Goal: Information Seeking & Learning: Learn about a topic

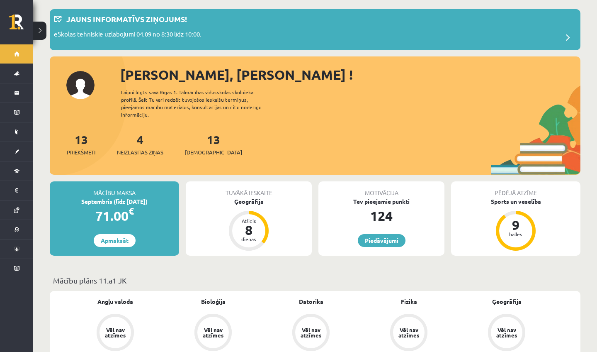
scroll to position [44, 0]
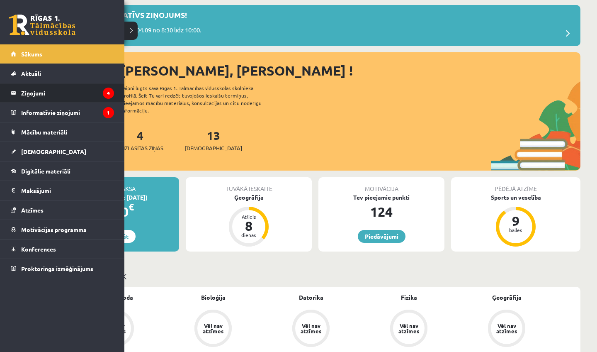
click at [38, 95] on legend "Ziņojumi 4" at bounding box center [67, 92] width 93 height 19
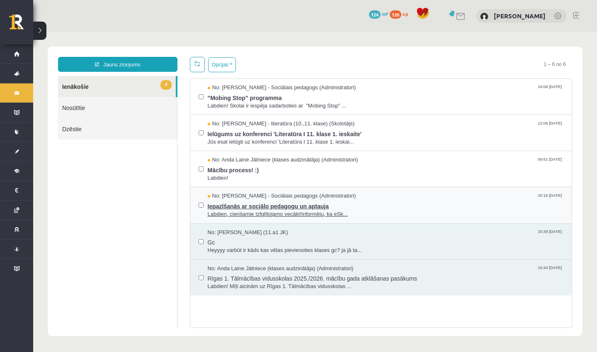
click at [239, 204] on span "Iepazīšanās ar sociālo pedagogu un aptauja" at bounding box center [386, 205] width 356 height 10
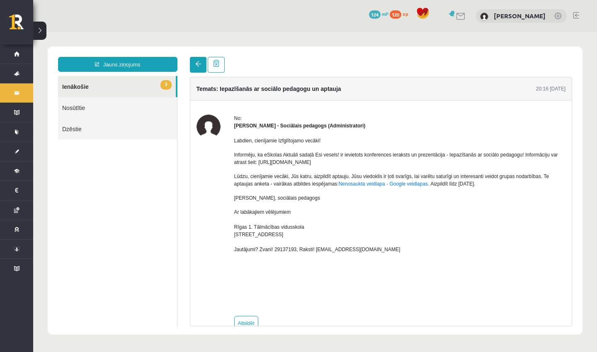
click at [195, 63] on span at bounding box center [198, 64] width 6 height 6
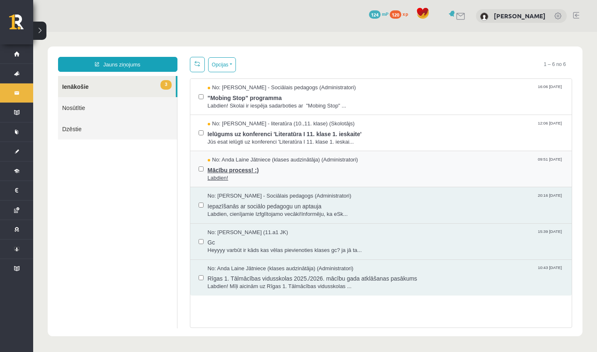
click at [227, 169] on span "Mācību process! :)" at bounding box center [386, 169] width 356 height 10
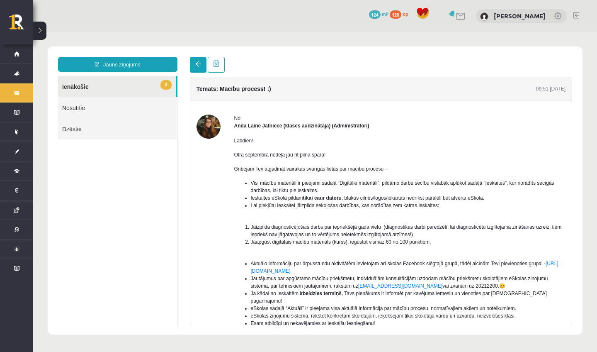
click at [194, 64] on link at bounding box center [198, 65] width 17 height 16
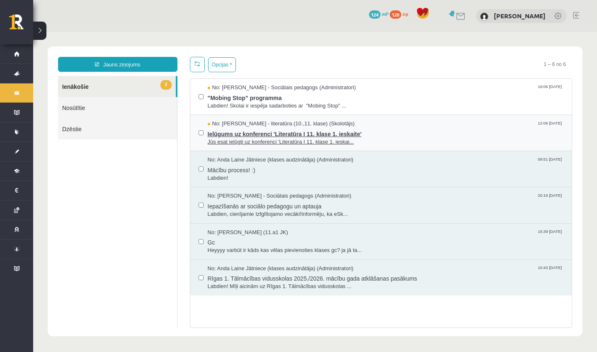
click at [226, 135] on span "Ielūgums uz konferenci 'Literatūra I 11. klase 1. ieskaite'" at bounding box center [386, 133] width 356 height 10
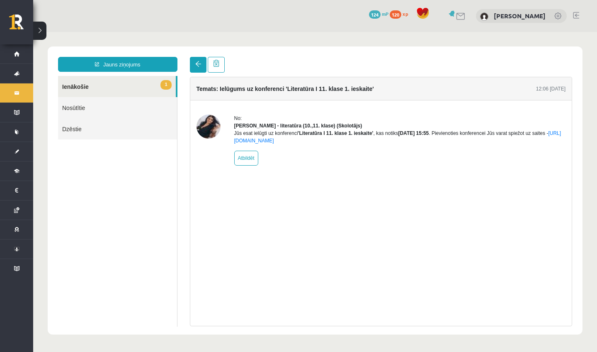
click at [202, 63] on link at bounding box center [198, 65] width 17 height 16
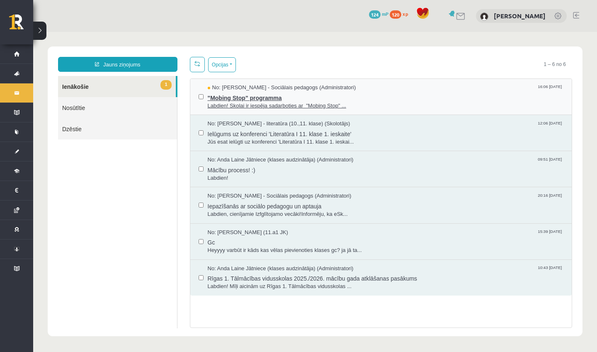
click at [220, 97] on span ""Mobing Stop" programma" at bounding box center [386, 97] width 356 height 10
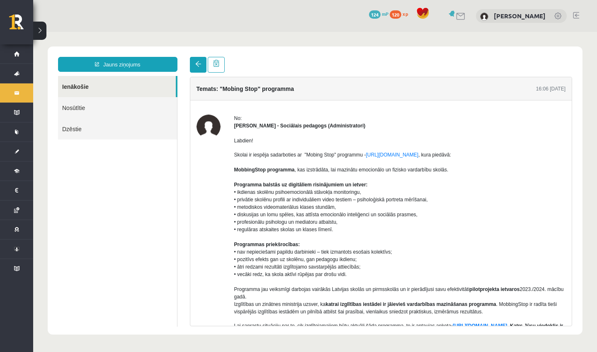
click at [197, 68] on link at bounding box center [198, 65] width 17 height 16
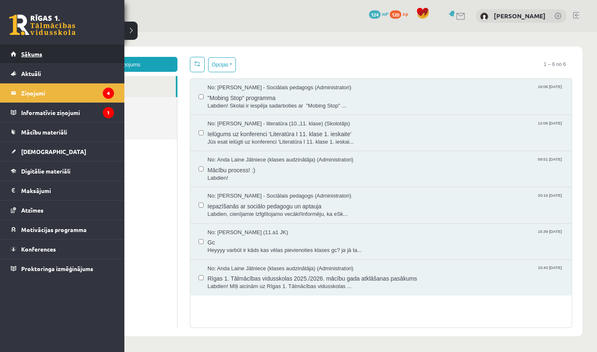
click at [18, 55] on link "Sākums" at bounding box center [62, 53] width 103 height 19
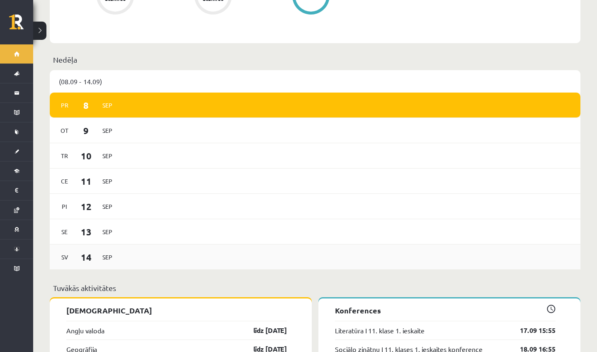
scroll to position [521, 0]
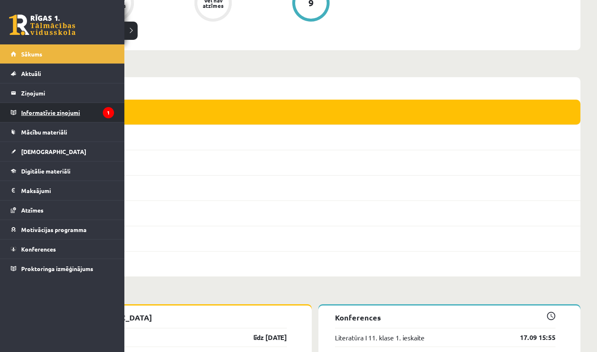
click at [54, 112] on legend "Informatīvie ziņojumi 1" at bounding box center [67, 112] width 93 height 19
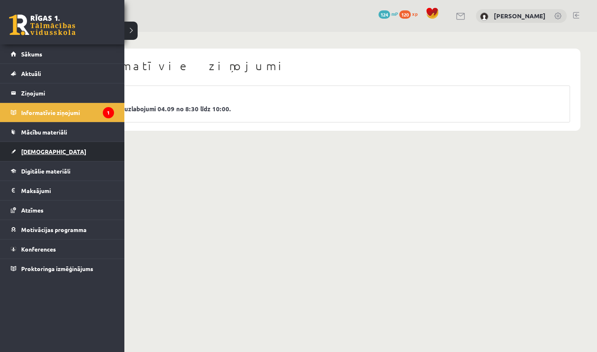
click at [37, 155] on link "[DEMOGRAPHIC_DATA]" at bounding box center [62, 151] width 103 height 19
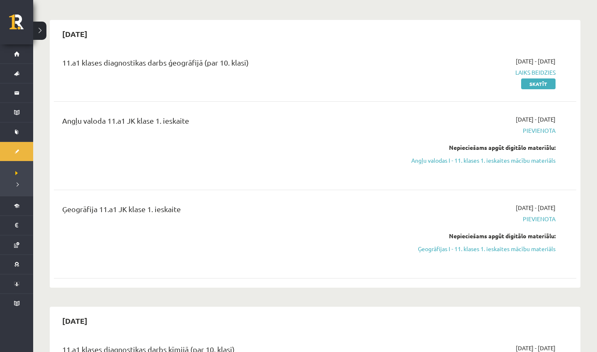
scroll to position [61, 0]
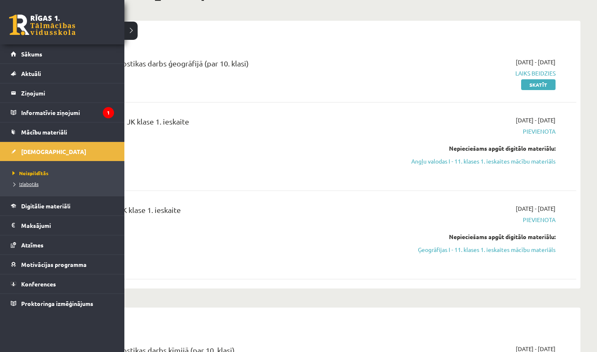
click at [31, 184] on span "Izlabotās" at bounding box center [24, 183] width 28 height 7
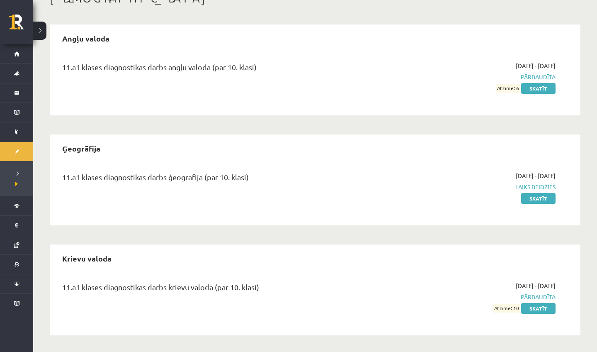
scroll to position [57, 0]
click at [540, 198] on link "Skatīt" at bounding box center [538, 198] width 34 height 11
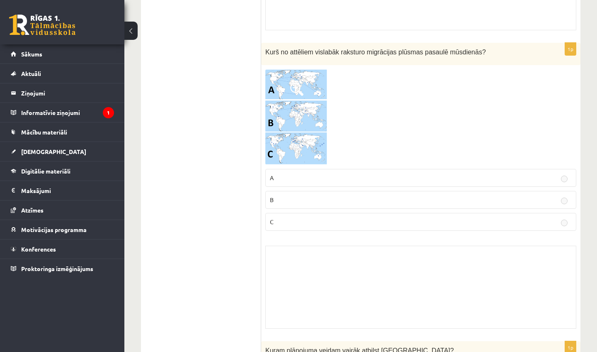
scroll to position [4303, 0]
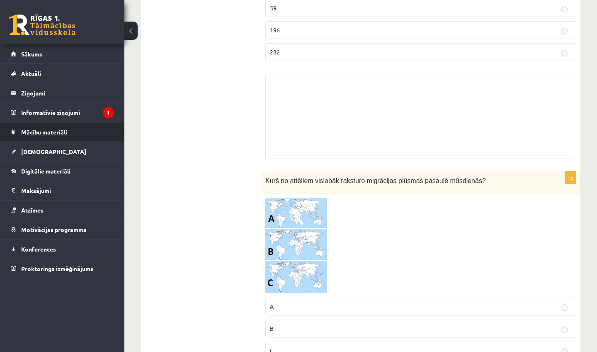
click at [58, 134] on span "Mācību materiāli" at bounding box center [44, 131] width 46 height 7
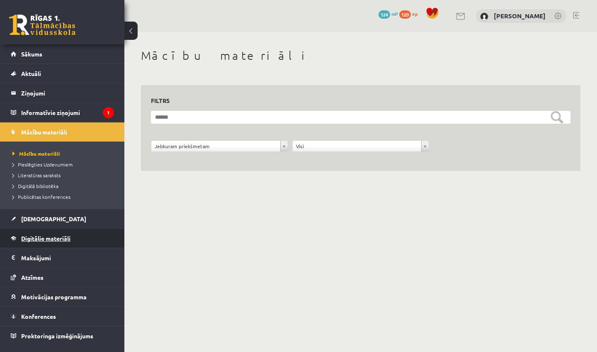
click at [44, 240] on span "Digitālie materiāli" at bounding box center [45, 237] width 49 height 7
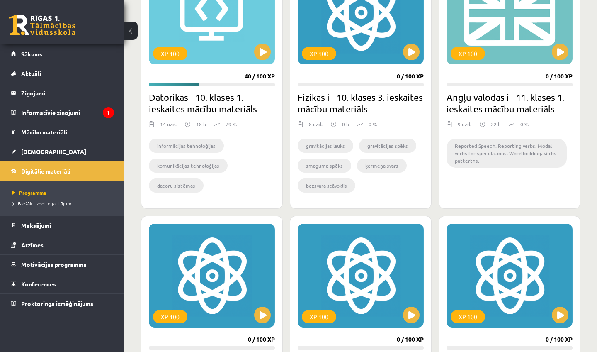
scroll to position [259, 0]
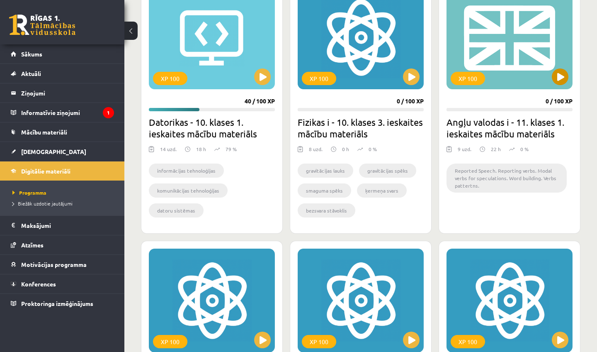
click at [563, 76] on button at bounding box center [560, 76] width 17 height 17
click at [519, 81] on div "XP 100" at bounding box center [510, 37] width 126 height 104
drag, startPoint x: 519, startPoint y: 81, endPoint x: 513, endPoint y: 102, distance: 22.5
click at [519, 82] on div "XP 100" at bounding box center [510, 37] width 126 height 104
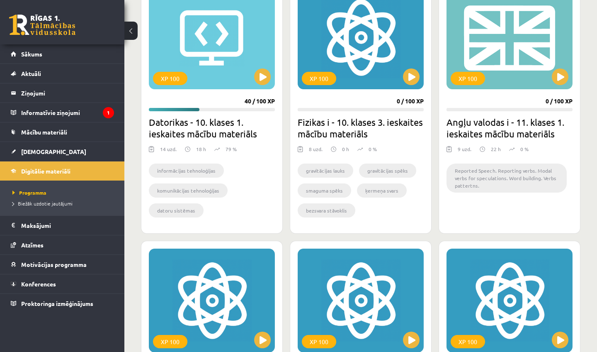
click at [493, 180] on li "Reported Speech. Reporting verbs. Modal verbs for speculations. Word building. …" at bounding box center [507, 177] width 120 height 29
click at [496, 56] on div "XP 100" at bounding box center [510, 37] width 126 height 104
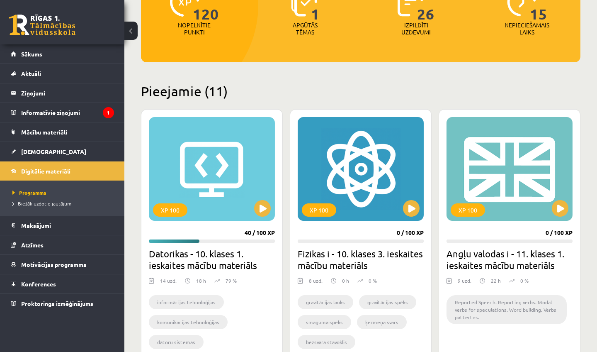
scroll to position [117, 0]
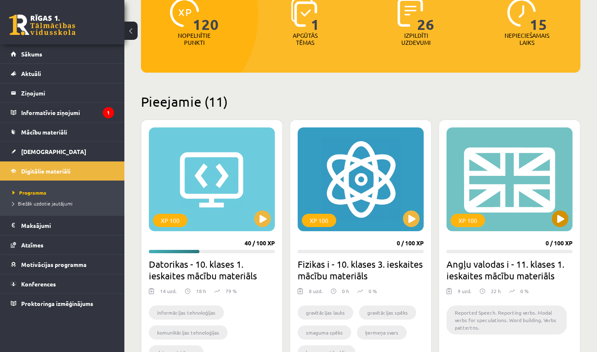
click at [452, 211] on div "XP 100" at bounding box center [510, 179] width 126 height 104
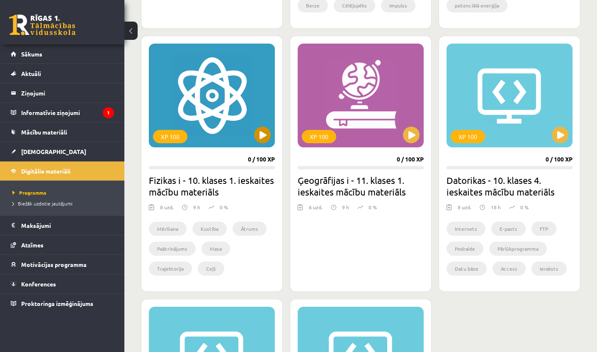
scroll to position [732, 0]
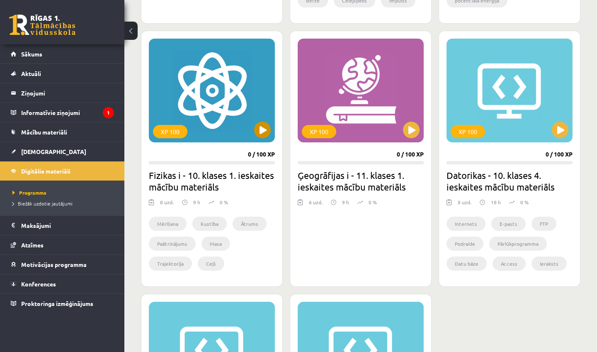
click at [259, 129] on button at bounding box center [262, 130] width 17 height 17
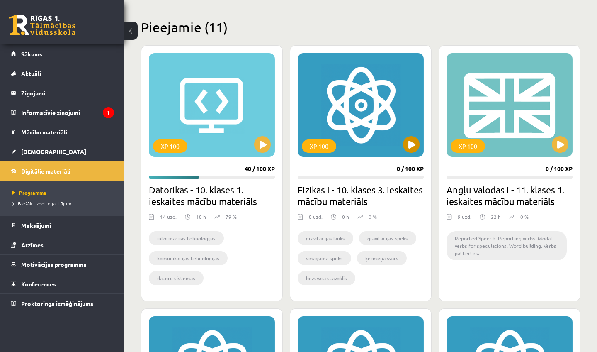
scroll to position [191, 0]
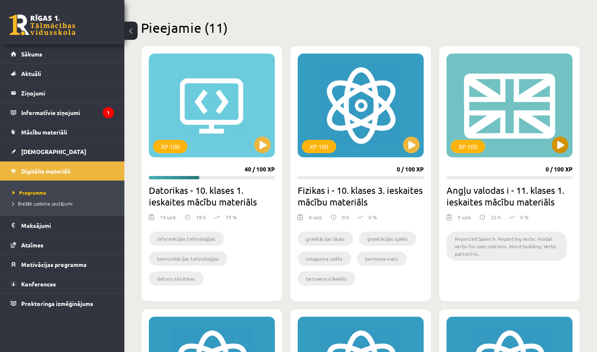
click at [516, 122] on div "XP 100" at bounding box center [510, 106] width 126 height 104
click at [516, 121] on div "XP 100" at bounding box center [510, 106] width 126 height 104
drag, startPoint x: 516, startPoint y: 121, endPoint x: 515, endPoint y: 112, distance: 8.8
click at [515, 112] on div "XP 100" at bounding box center [510, 106] width 126 height 104
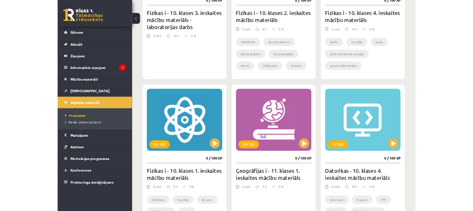
scroll to position [639, 0]
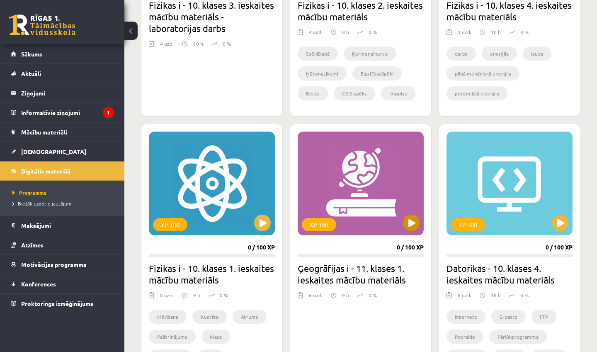
click at [415, 225] on button at bounding box center [411, 222] width 17 height 17
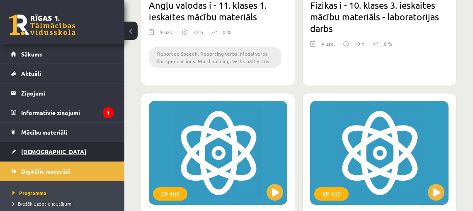
click at [39, 151] on span "[DEMOGRAPHIC_DATA]" at bounding box center [53, 151] width 65 height 7
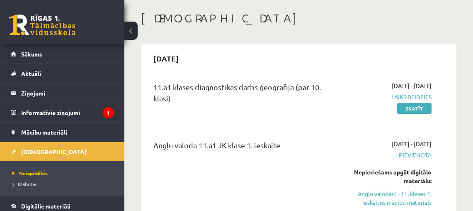
scroll to position [38, 0]
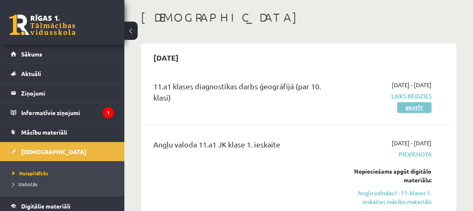
click at [419, 105] on link "Skatīt" at bounding box center [414, 107] width 34 height 11
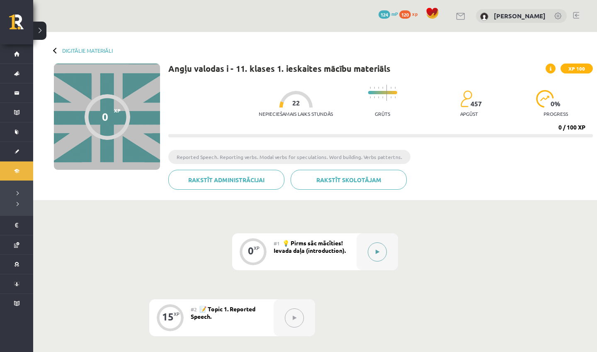
click at [377, 250] on icon at bounding box center [378, 251] width 4 height 5
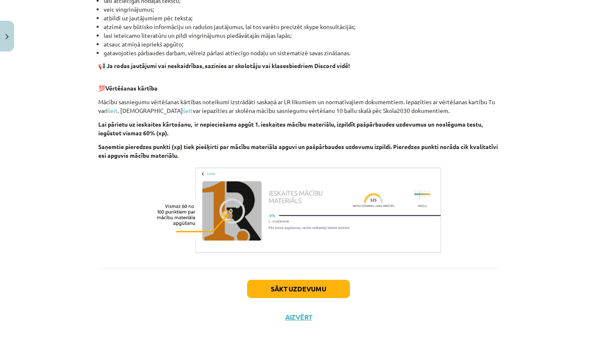
scroll to position [522, 0]
click at [328, 292] on button "Sākt uzdevumu" at bounding box center [298, 289] width 103 height 18
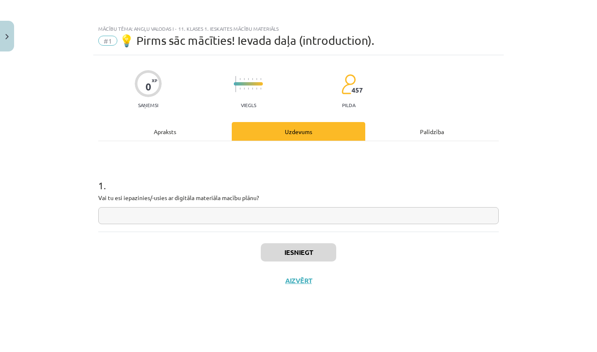
click at [407, 147] on div "Mācību tēma: Angļu valodas i - 11. klases 1. ieskaites mācību materiāls #1 💡 Pi…" at bounding box center [298, 176] width 597 height 352
click at [11, 40] on button "Close" at bounding box center [7, 36] width 14 height 31
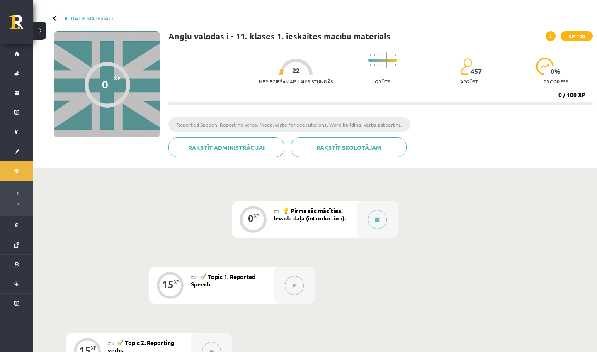
scroll to position [59, 0]
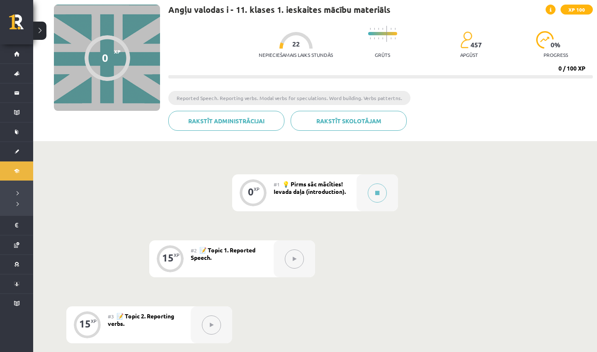
click at [317, 202] on div "#1 💡 Pirms sāc mācīties! Ievada daļa (introduction)." at bounding box center [315, 192] width 83 height 37
click at [380, 194] on button at bounding box center [377, 192] width 19 height 19
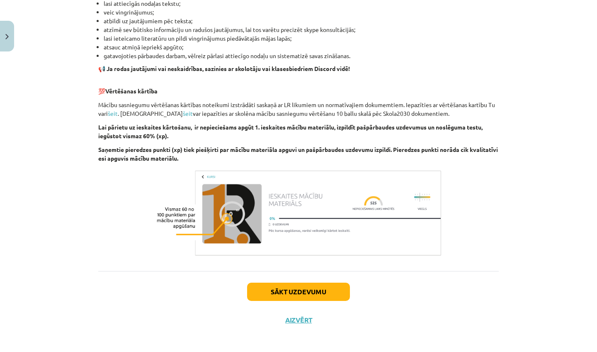
scroll to position [522, 0]
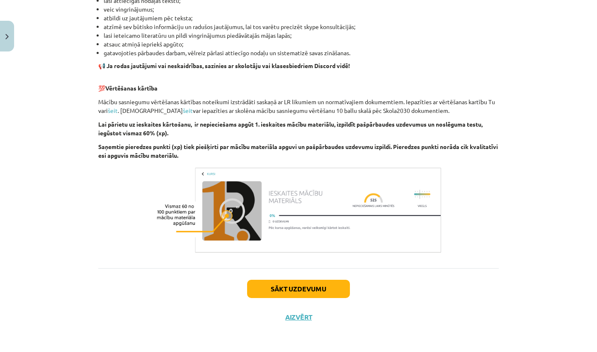
click at [296, 283] on button "Sākt uzdevumu" at bounding box center [298, 289] width 103 height 18
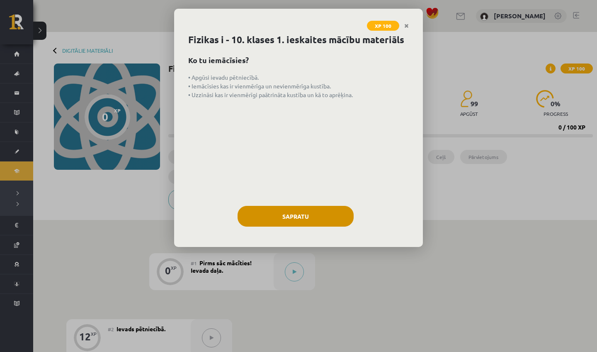
click at [318, 227] on button "Sapratu" at bounding box center [296, 216] width 116 height 21
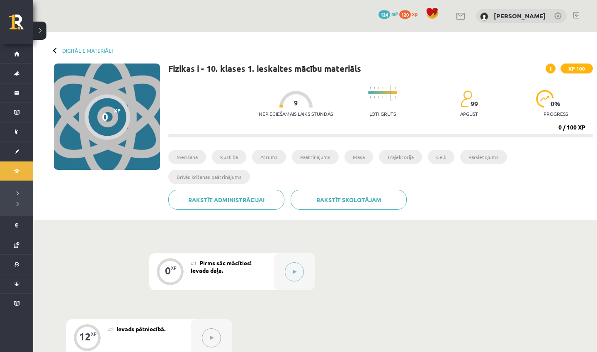
click at [249, 272] on div "#1 Pirms sāc mācīties! Ievada daļa." at bounding box center [232, 271] width 83 height 37
click at [179, 273] on div "0 XP" at bounding box center [170, 270] width 25 height 25
click at [298, 275] on button at bounding box center [294, 271] width 19 height 19
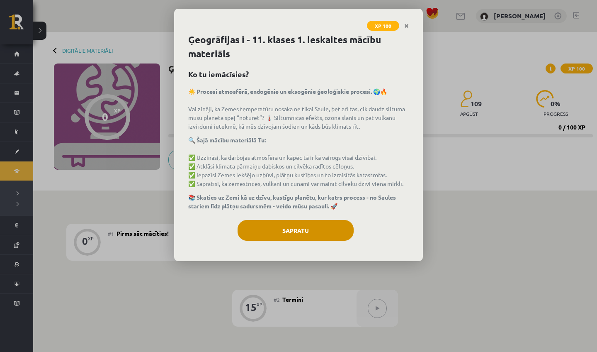
click at [328, 236] on button "Sapratu" at bounding box center [296, 230] width 116 height 21
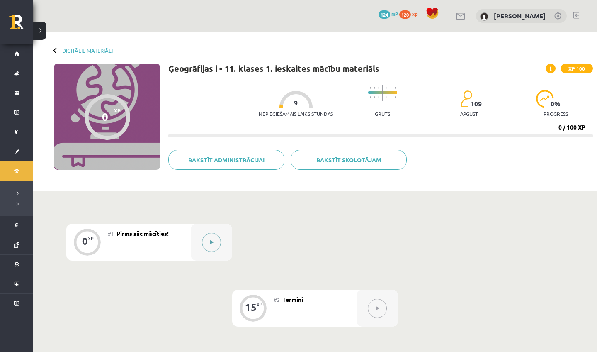
click at [213, 241] on icon at bounding box center [212, 242] width 4 height 5
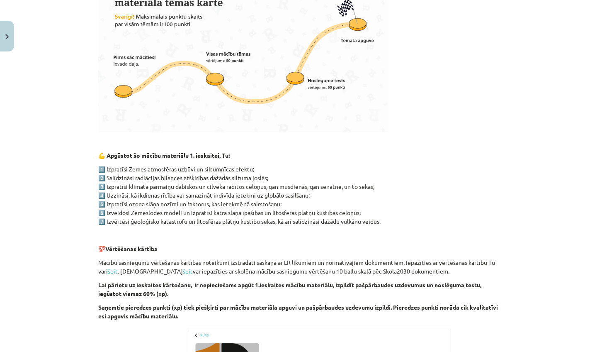
scroll to position [284, 0]
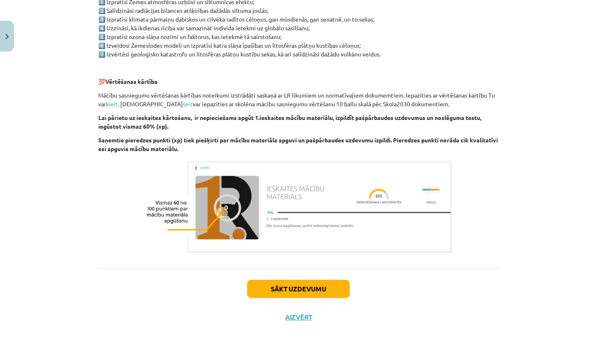
click at [322, 287] on button "Sākt uzdevumu" at bounding box center [298, 289] width 103 height 18
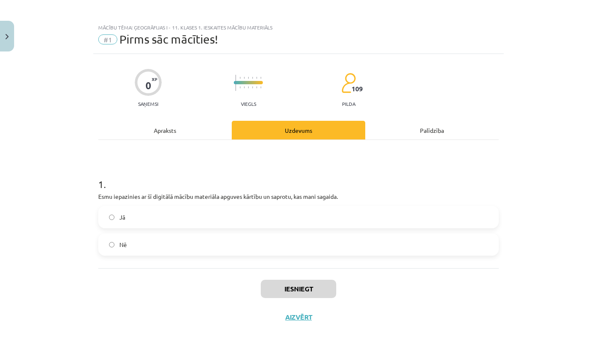
scroll to position [2, 0]
click at [368, 217] on label "Jā" at bounding box center [298, 217] width 399 height 21
click at [293, 290] on button "Iesniegt" at bounding box center [299, 289] width 76 height 18
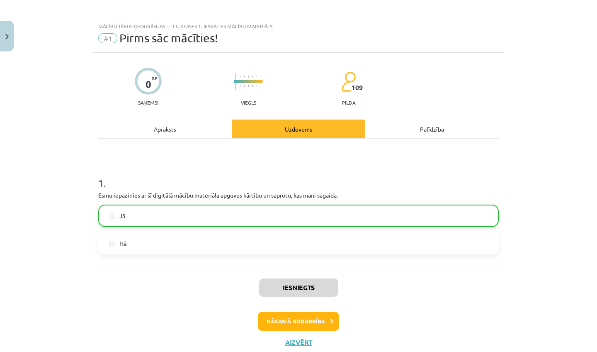
click at [312, 324] on button "Nākamā nodarbība" at bounding box center [298, 321] width 81 height 19
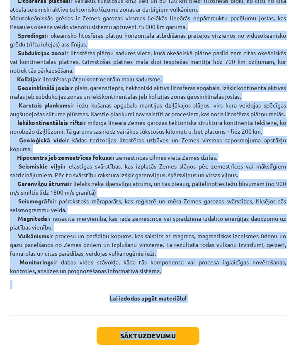
scroll to position [470, 0]
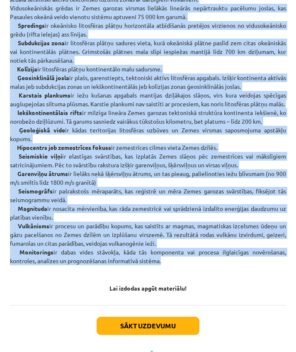
drag, startPoint x: 14, startPoint y: 85, endPoint x: 178, endPoint y: 282, distance: 256.5
copy p "▫️Loremipsu dol sitametcon, ad elits 5 doeiu - temporinci, utlaboreetd, magnaal…"
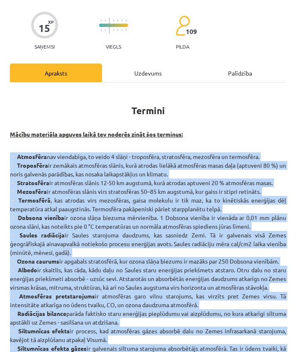
scroll to position [0, 0]
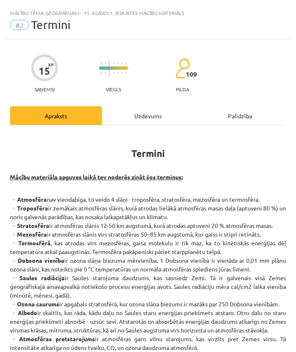
click at [200, 179] on p "Mācību materiāla apguves laikā tev noderēs zināt šos terminus:" at bounding box center [148, 181] width 276 height 17
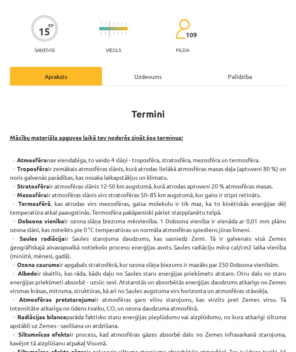
scroll to position [41, 0]
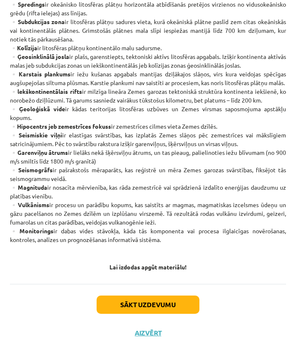
click at [173, 304] on button "Sākt uzdevumu" at bounding box center [148, 304] width 103 height 18
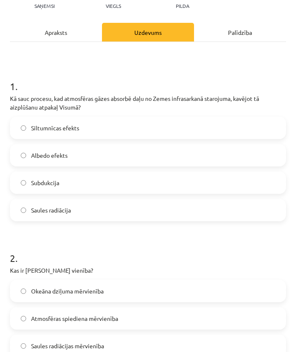
scroll to position [5, 0]
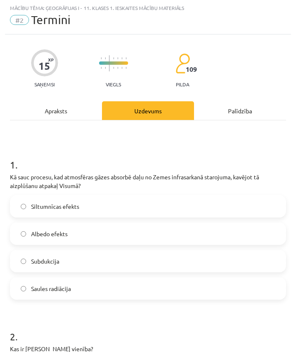
click at [65, 192] on div "1 . Kā sauc procesu, kad atmosfēras gāzes absorbē daļu no Zemes infrasarkanā st…" at bounding box center [148, 221] width 276 height 155
click at [63, 206] on span "Siltumnīcas efekts" at bounding box center [55, 206] width 48 height 9
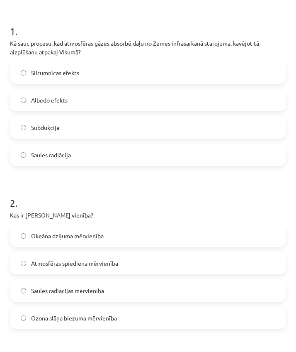
scroll to position [138, 0]
click at [48, 320] on span "Ozona slāņa biezuma mērvienība" at bounding box center [74, 318] width 86 height 9
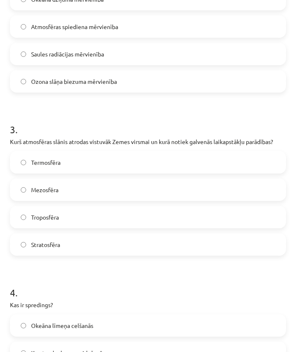
scroll to position [380, 0]
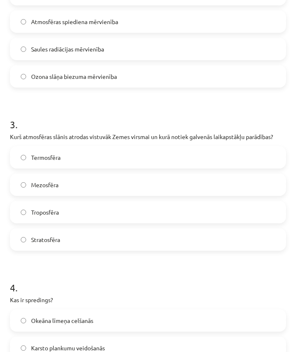
click at [137, 153] on label "Termosfēra" at bounding box center [148, 157] width 275 height 21
click at [114, 214] on label "Troposfēra" at bounding box center [148, 212] width 275 height 21
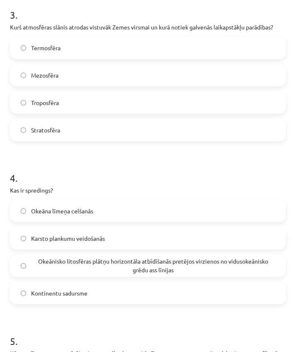
scroll to position [494, 0]
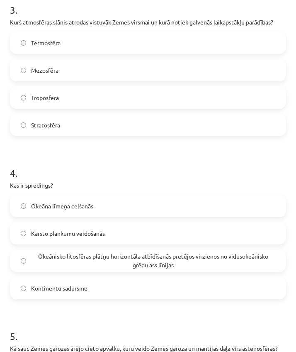
click at [176, 265] on span "Okeānisko litosfēras plātņu horizontāla atbīdīšanās pretējos virzienos no vidus…" at bounding box center [153, 260] width 244 height 17
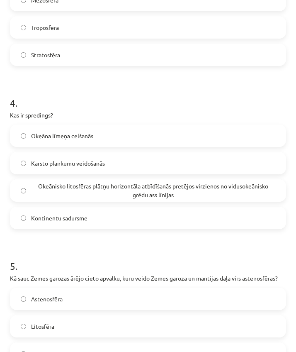
scroll to position [672, 0]
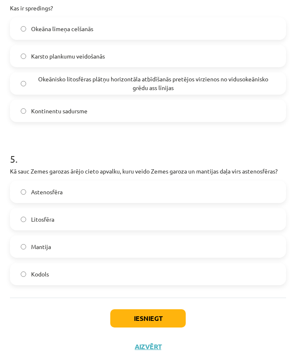
click at [129, 221] on label "Litosfēra" at bounding box center [148, 219] width 275 height 21
click at [135, 316] on button "Iesniegt" at bounding box center [148, 318] width 76 height 18
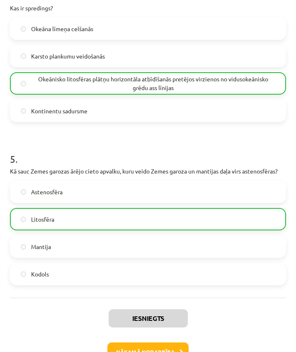
click at [171, 348] on button "Nākamā nodarbība" at bounding box center [147, 351] width 81 height 19
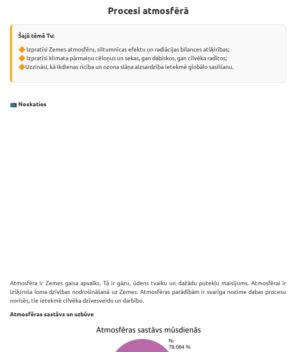
scroll to position [142, 0]
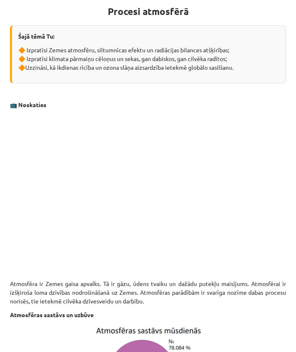
click at [296, 240] on div "Mācību tēma: Ģeogrāfijas i - 11. klases 1. ieskaites mācību materiāls #3 1. tēm…" at bounding box center [148, 176] width 296 height 352
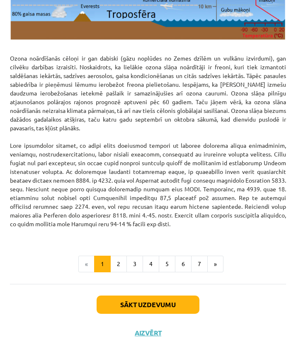
scroll to position [1121, 0]
click at [115, 265] on button "2" at bounding box center [118, 264] width 17 height 17
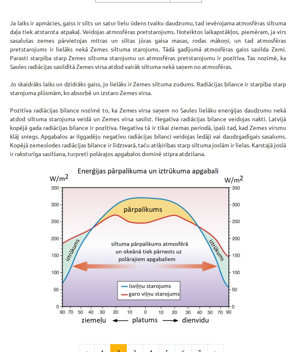
scroll to position [666, 0]
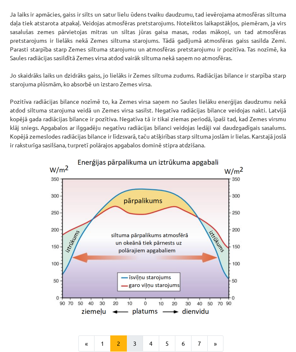
click at [141, 346] on button "3" at bounding box center [135, 343] width 17 height 17
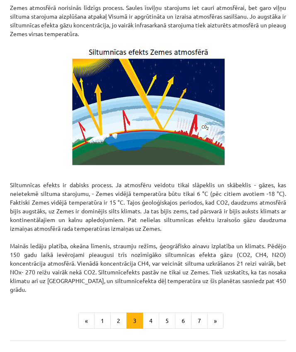
scroll to position [438, 0]
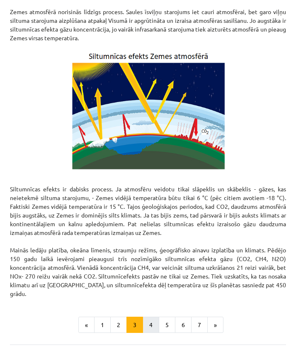
click at [156, 317] on button "4" at bounding box center [151, 325] width 17 height 17
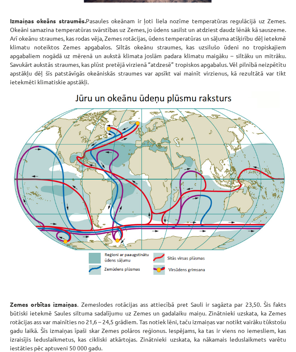
scroll to position [683, 0]
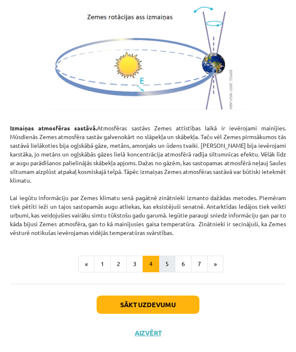
click at [165, 268] on button "5" at bounding box center [167, 264] width 17 height 17
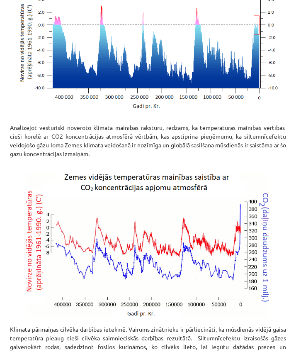
scroll to position [133, 0]
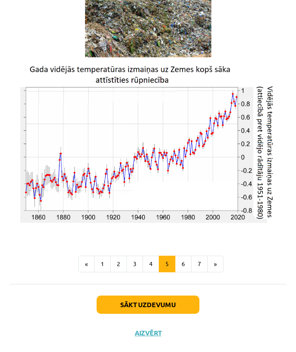
click at [165, 304] on button "Sākt uzdevumu" at bounding box center [148, 304] width 103 height 18
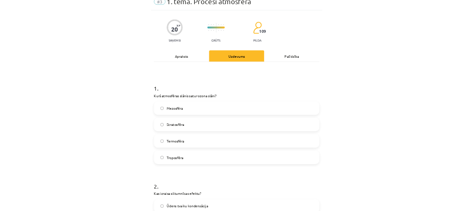
scroll to position [24, 0]
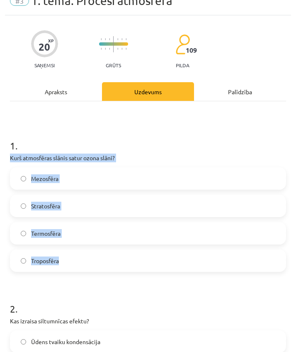
drag, startPoint x: 11, startPoint y: 158, endPoint x: 105, endPoint y: 257, distance: 136.5
click at [105, 258] on div "1 . Kurš atmosfēras slānis satur ozona slāni? Mezosfēra Stratosfēra Termosfēra …" at bounding box center [148, 198] width 276 height 146
copy div "Kurš atmosfēras slānis satur ozona slāni? Mezosfēra Stratosfēra Termosfēra Trop…"
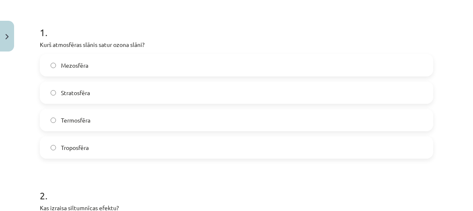
scroll to position [154, 0]
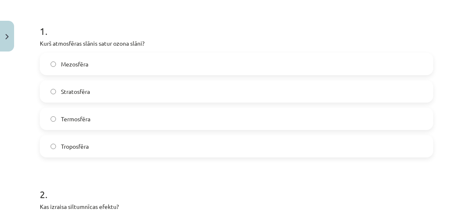
click at [108, 88] on label "Stratosfēra" at bounding box center [237, 91] width 392 height 21
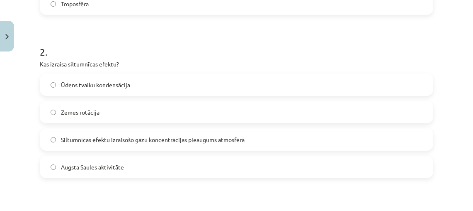
scroll to position [296, 0]
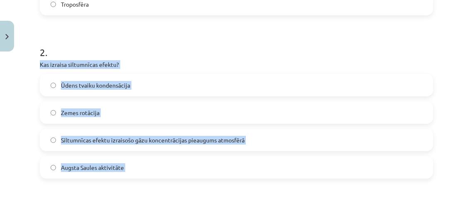
drag, startPoint x: 41, startPoint y: 62, endPoint x: 178, endPoint y: 183, distance: 182.2
copy div "Kas izraisa siltumnīcas efektu? Ūdens tvaiku kondensācija Zemes rotācija Siltum…"
click at [105, 143] on span "Siltumnīcas efektu izraisošo gāzu koncentrācijas pieaugums atmosfērā" at bounding box center [153, 140] width 184 height 9
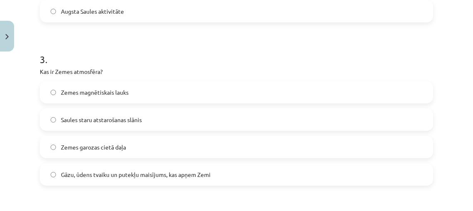
scroll to position [475, 0]
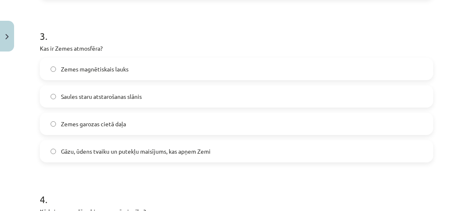
click at [71, 125] on span "Zemes garozas cietā daļa" at bounding box center [93, 123] width 65 height 9
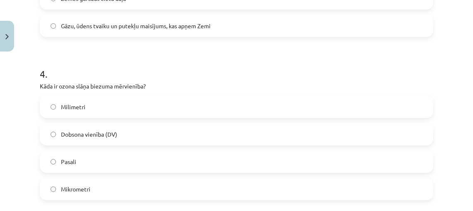
scroll to position [614, 0]
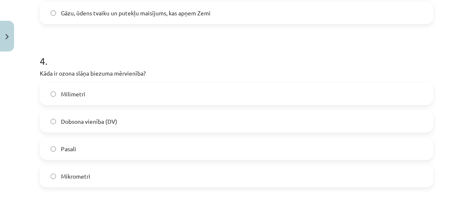
click at [256, 125] on label "Dobsona vienība (DV)" at bounding box center [237, 121] width 392 height 21
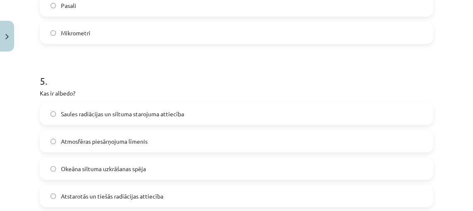
scroll to position [759, 0]
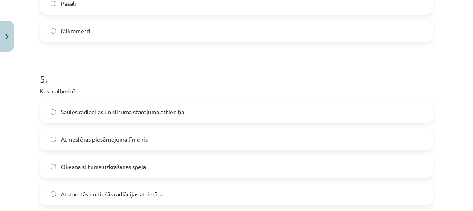
click at [247, 194] on label "Atstarotās un tiešās radiācijas attiecība" at bounding box center [237, 193] width 392 height 21
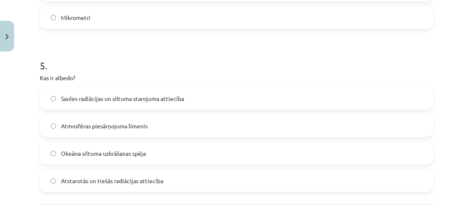
scroll to position [777, 0]
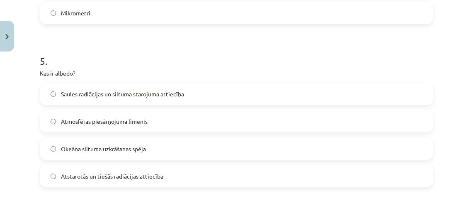
click at [14, 151] on div "Mācību tēma: Ģeogrāfijas i - 11. klases 1. ieskaites mācību materiāls #3 1. tēm…" at bounding box center [236, 105] width 473 height 211
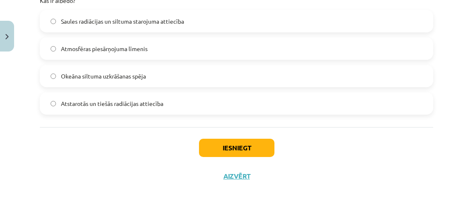
scroll to position [850, 0]
click at [233, 145] on button "Iesniegt" at bounding box center [237, 148] width 76 height 18
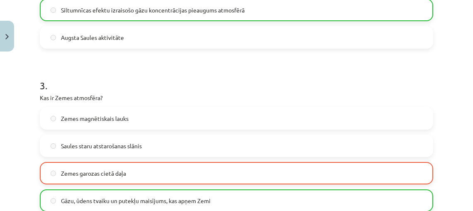
scroll to position [433, 0]
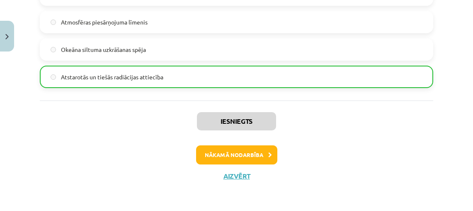
click at [236, 156] on button "Nākamā nodarbība" at bounding box center [236, 154] width 81 height 19
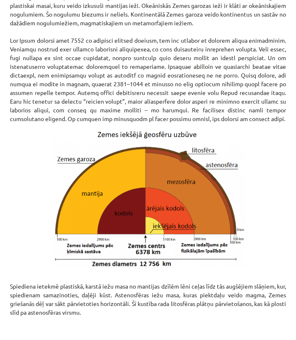
scroll to position [844, 0]
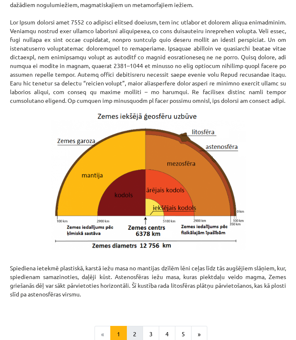
click at [133, 334] on button "2" at bounding box center [135, 334] width 17 height 17
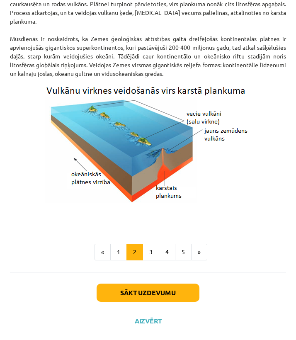
scroll to position [897, 0]
click at [151, 251] on button "3" at bounding box center [151, 252] width 17 height 17
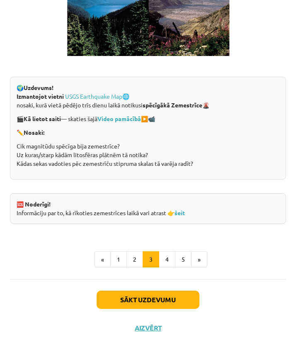
scroll to position [1710, 0]
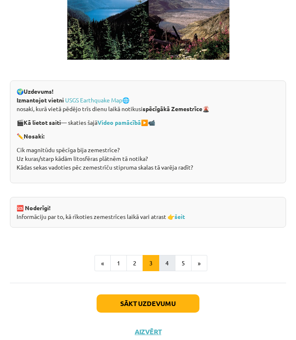
click at [173, 255] on button "4" at bounding box center [167, 263] width 17 height 17
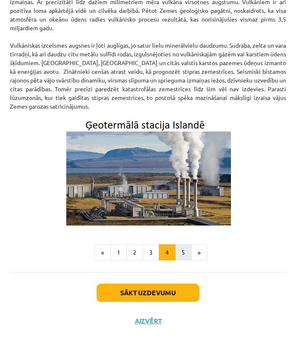
click at [182, 253] on button "5" at bounding box center [183, 252] width 17 height 17
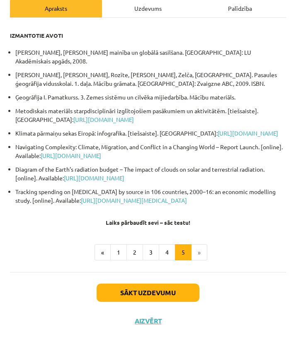
click at [154, 292] on button "Sākt uzdevumu" at bounding box center [148, 293] width 103 height 18
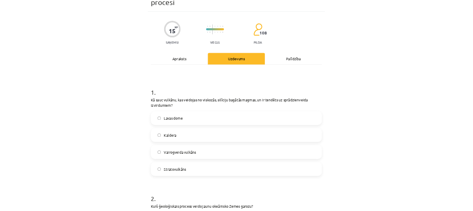
scroll to position [37, 0]
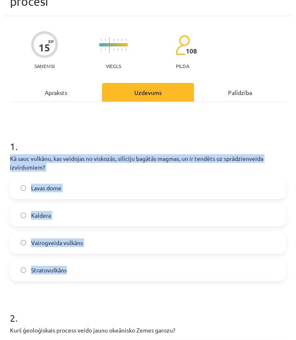
drag, startPoint x: 10, startPoint y: 158, endPoint x: 71, endPoint y: 277, distance: 133.4
copy div "Kā sauc vulkānu, kas veidojas no viskozās, silīciju bagātās magmas, un ir tendē…"
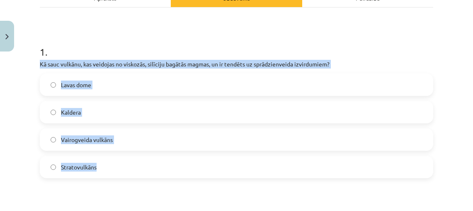
scroll to position [132, 0]
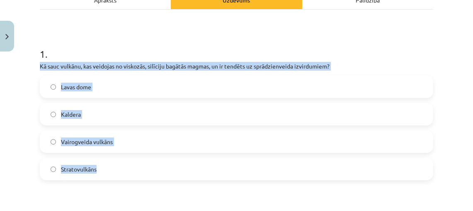
click at [132, 168] on label "Stratovulkāns" at bounding box center [237, 168] width 392 height 21
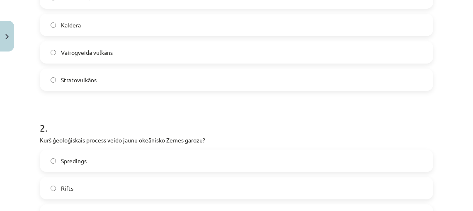
scroll to position [252, 0]
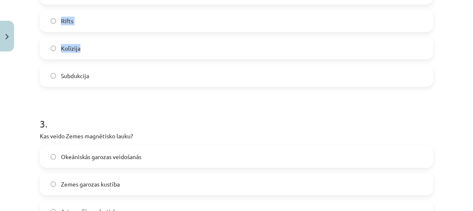
drag, startPoint x: 39, startPoint y: 108, endPoint x: 90, endPoint y: 51, distance: 76.4
click at [90, 51] on div "15 XP Saņemsi Viegls 108 pilda Apraksts Uzdevums Palīdzība 1 . Kā sauc vulkānu,…" at bounding box center [237, 159] width 404 height 984
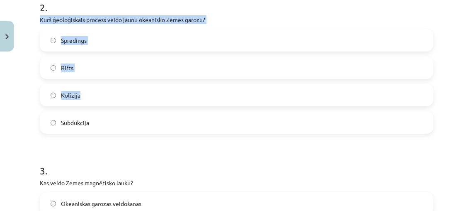
scroll to position [314, 0]
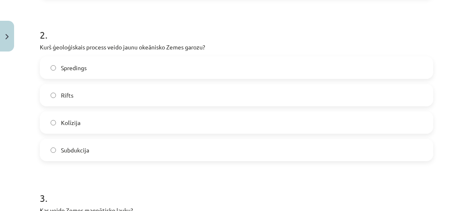
click at [34, 44] on div "Mācību tēma: Ģeogrāfijas i - 11. klases 1. ieskaites mācību materiāls #4 2. tēm…" at bounding box center [236, 105] width 473 height 211
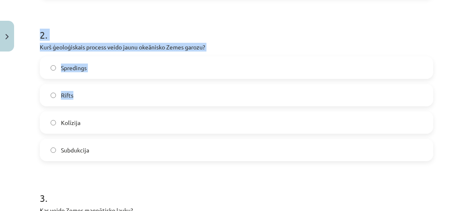
drag, startPoint x: 34, startPoint y: 45, endPoint x: 80, endPoint y: 88, distance: 62.8
click at [80, 92] on div "Mācību tēma: Ģeogrāfijas i - 11. klases 1. ieskaites mācību materiāls #4 2. tēm…" at bounding box center [236, 105] width 473 height 211
click at [32, 60] on div "Mācību tēma: Ģeogrāfijas i - 11. klases 1. ieskaites mācību materiāls #4 2. tēm…" at bounding box center [236, 105] width 473 height 211
drag, startPoint x: 41, startPoint y: 46, endPoint x: 106, endPoint y: 153, distance: 125.5
click at [106, 153] on div "2 . Kurš ģeoloģiskais process veido jaunu okeānisko Zemes garozu? Spredings Rif…" at bounding box center [237, 88] width 394 height 146
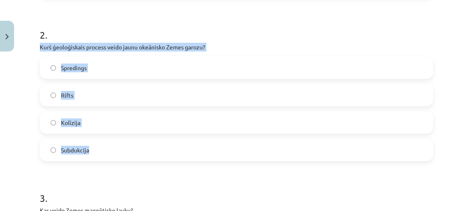
copy div "Kurš ģeoloģiskais process veido jaunu okeānisko Zemes garozu? Spredings Rifts K…"
click at [110, 64] on label "Spredings" at bounding box center [237, 67] width 392 height 21
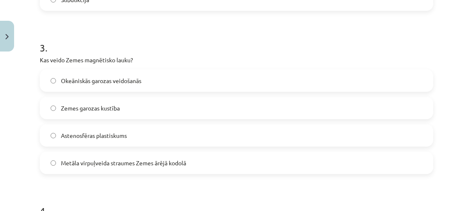
scroll to position [475, 0]
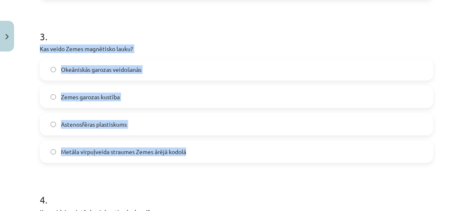
drag, startPoint x: 39, startPoint y: 47, endPoint x: 212, endPoint y: 157, distance: 204.7
click at [212, 157] on div "15 XP Saņemsi Viegls 108 pilda Apraksts Uzdevums Palīdzība 1 . Kā sauc vulkānu,…" at bounding box center [237, 72] width 404 height 984
copy div "Kas veido Zemes magnētisko lauku? Okeāniskās garozas veidošanās Zemes garozas k…"
click at [164, 161] on label "Metāla virpuļveida straumes Zemes ārējā kodolā" at bounding box center [237, 151] width 392 height 21
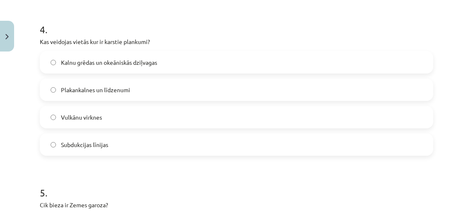
scroll to position [624, 0]
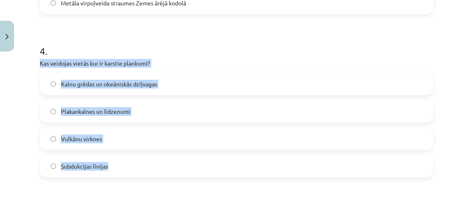
drag, startPoint x: 41, startPoint y: 65, endPoint x: 139, endPoint y: 168, distance: 142.3
click at [139, 168] on div "4 . Kas veidojas vietās kur ir karstie plankumi? Kalnu grēdas un okeāniskās dzi…" at bounding box center [237, 104] width 394 height 146
copy div "Kas veidojas vietās kur ir karstie plankumi? Kalnu grēdas un okeāniskās dziļvag…"
click at [148, 143] on label "Vulkānu virknes" at bounding box center [237, 138] width 392 height 21
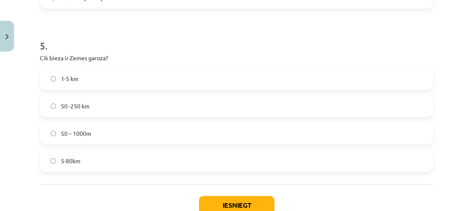
scroll to position [792, 0]
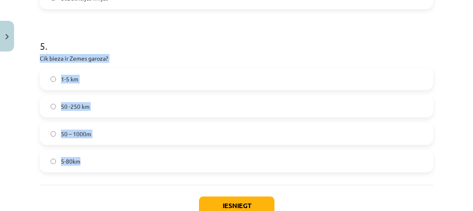
drag, startPoint x: 37, startPoint y: 59, endPoint x: 148, endPoint y: 167, distance: 155.2
copy div "Cik bieza ir Zemes garoza? 1-5 km 50 -250 km 50 – 1000m 5-80km"
click at [121, 166] on label "5-80km" at bounding box center [237, 161] width 392 height 21
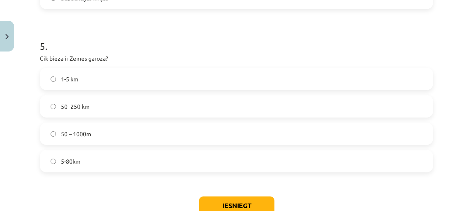
click at [234, 202] on button "Iesniegt" at bounding box center [237, 205] width 76 height 18
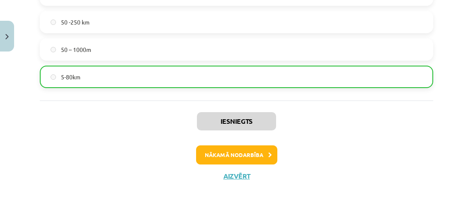
scroll to position [877, 0]
click at [246, 175] on button "Aizvērt" at bounding box center [237, 176] width 32 height 8
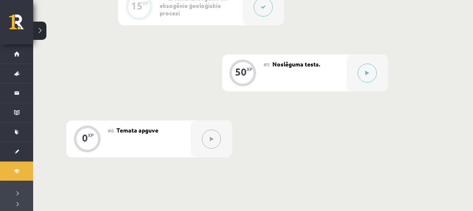
scroll to position [434, 0]
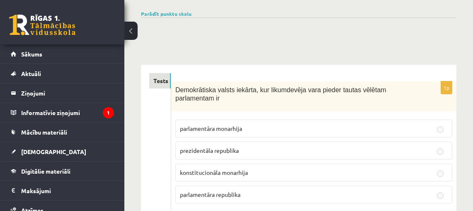
scroll to position [75, 0]
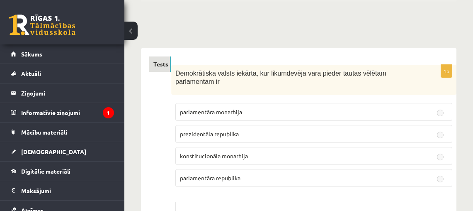
click at [132, 35] on button at bounding box center [130, 31] width 13 height 18
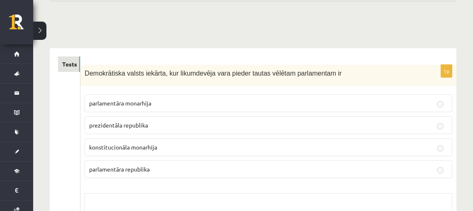
click at [43, 29] on button at bounding box center [39, 31] width 13 height 18
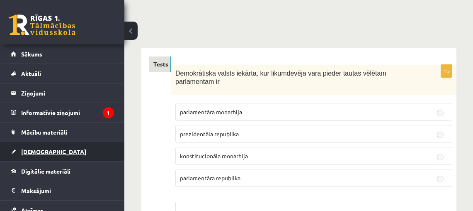
click at [36, 153] on span "[DEMOGRAPHIC_DATA]" at bounding box center [53, 151] width 65 height 7
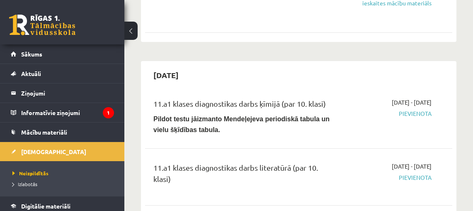
scroll to position [342, 0]
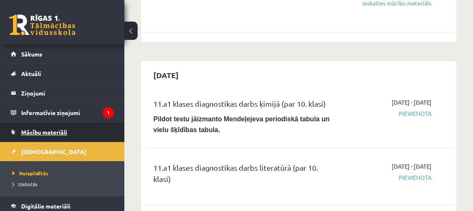
click at [55, 130] on span "Mācību materiāli" at bounding box center [44, 131] width 46 height 7
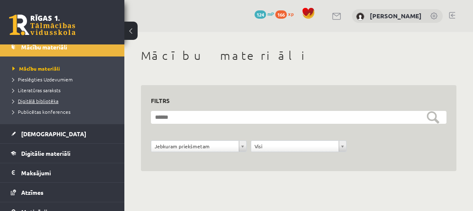
scroll to position [87, 0]
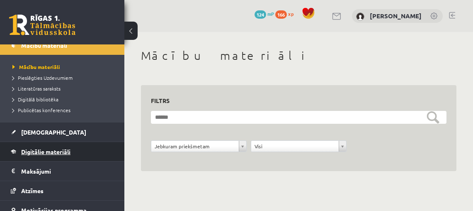
click at [59, 151] on span "Digitālie materiāli" at bounding box center [45, 151] width 49 height 7
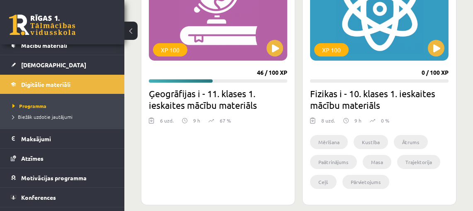
scroll to position [282, 0]
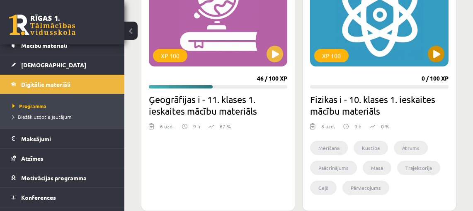
click at [432, 52] on button at bounding box center [436, 54] width 17 height 17
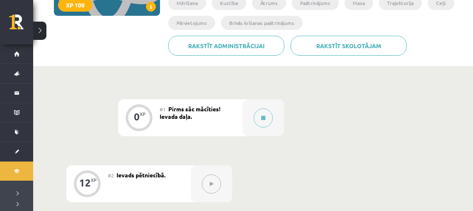
scroll to position [152, 0]
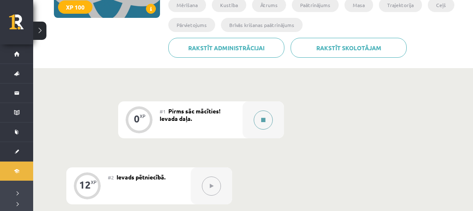
click at [266, 121] on button at bounding box center [263, 119] width 19 height 19
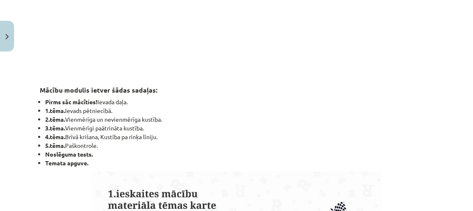
scroll to position [326, 0]
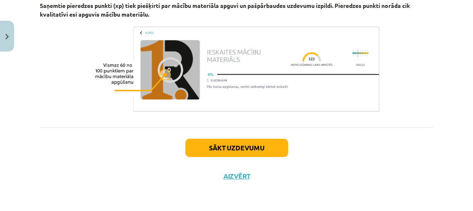
click at [251, 145] on button "Sākt uzdevumu" at bounding box center [236, 148] width 103 height 18
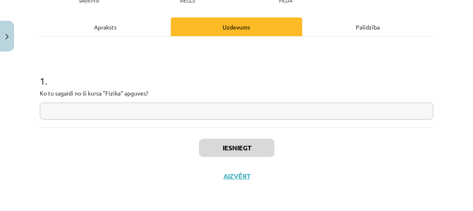
scroll to position [106, 0]
click at [261, 115] on input "text" at bounding box center [237, 110] width 394 height 17
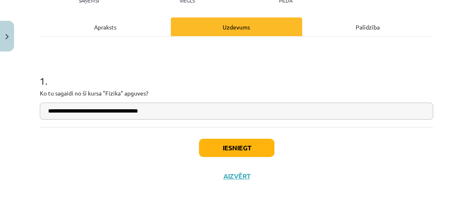
click at [122, 110] on input "**********" at bounding box center [237, 110] width 394 height 17
type input "**********"
click at [231, 150] on button "Iesniegt" at bounding box center [237, 148] width 76 height 18
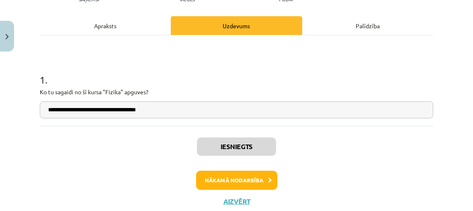
click at [223, 183] on button "Nākamā nodarbība" at bounding box center [236, 179] width 81 height 19
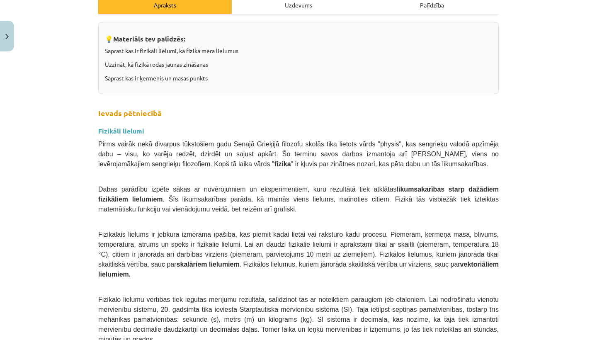
scroll to position [128, 0]
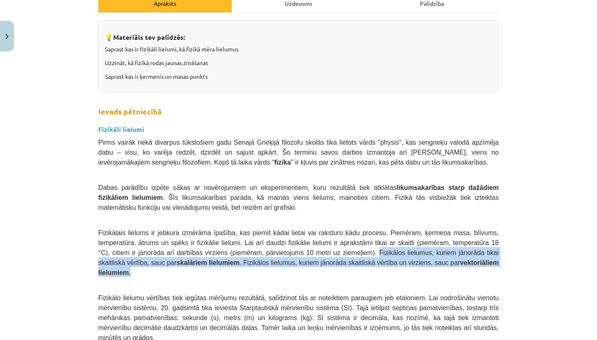
drag, startPoint x: 380, startPoint y: 250, endPoint x: 384, endPoint y: 267, distance: 17.3
click at [384, 210] on p "Fizikālais lielums ir jebkura izmērāma īpašība, kas piemīt kādai lietai vai rak…" at bounding box center [298, 252] width 401 height 50
copy span "Fizikālos lielumus, kuriem jānorāda tikai skaitliskā vērtība, sauc par skalārie…"
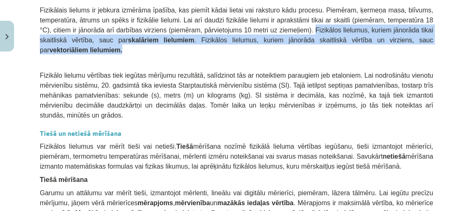
scroll to position [339, 0]
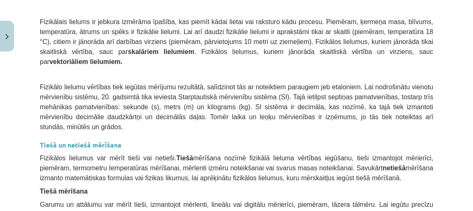
click at [184, 141] on h3 "Tiešā un netiešā mērīšana" at bounding box center [237, 141] width 394 height 15
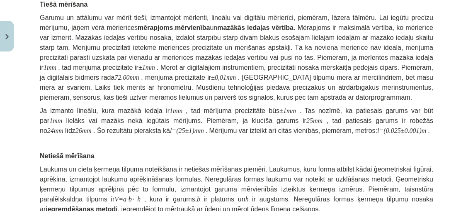
scroll to position [526, 0]
